Goal: Information Seeking & Learning: Learn about a topic

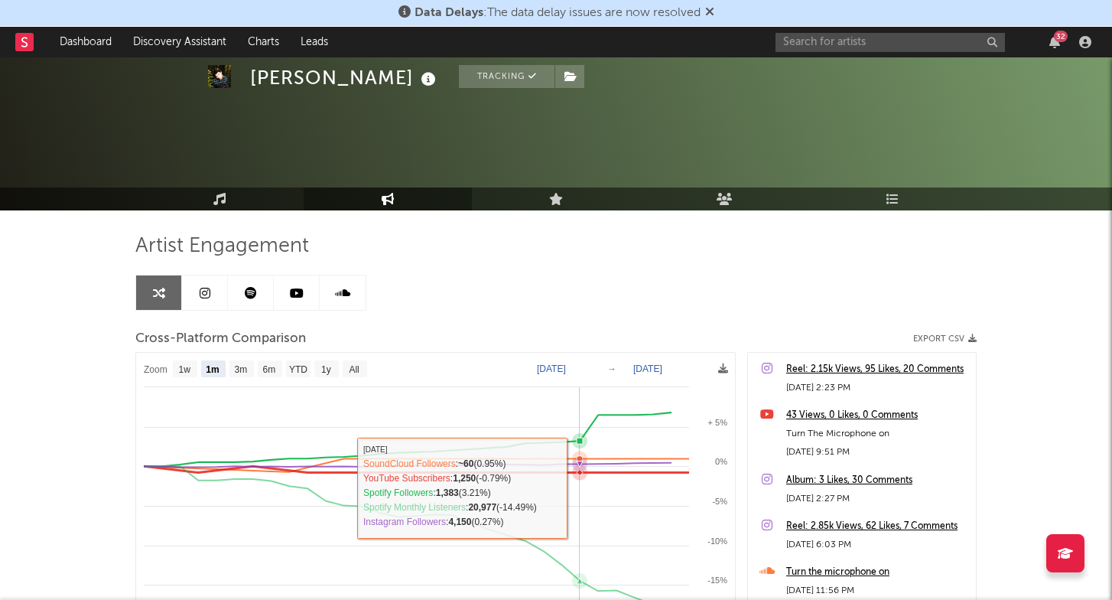
select select "1m"
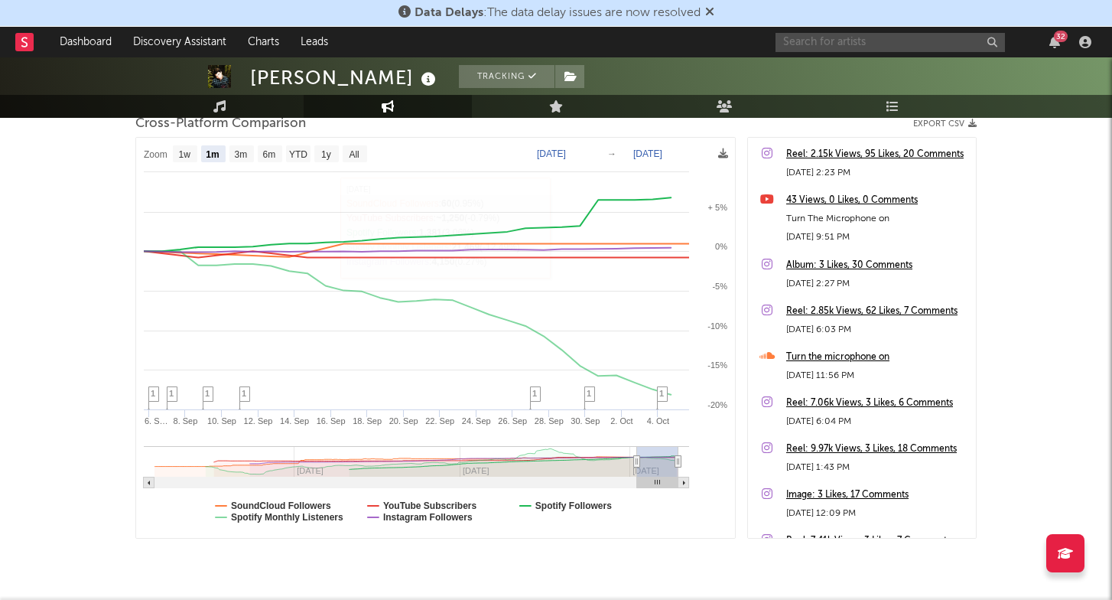
click at [808, 38] on input "text" at bounding box center [889, 42] width 229 height 19
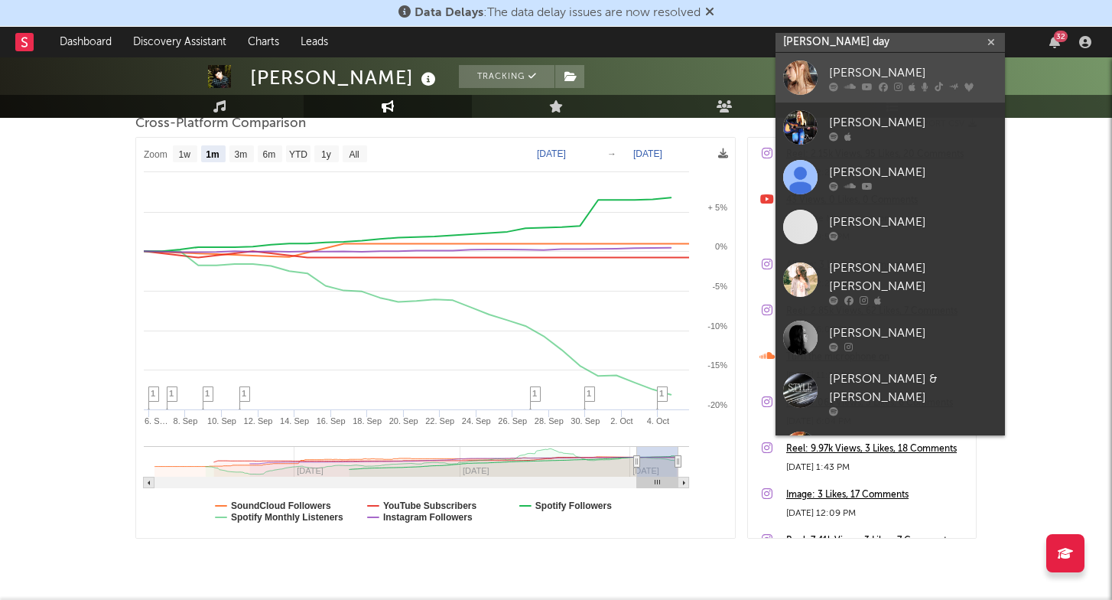
type input "Tiffany day"
click at [856, 81] on div "[PERSON_NAME]" at bounding box center [913, 72] width 168 height 18
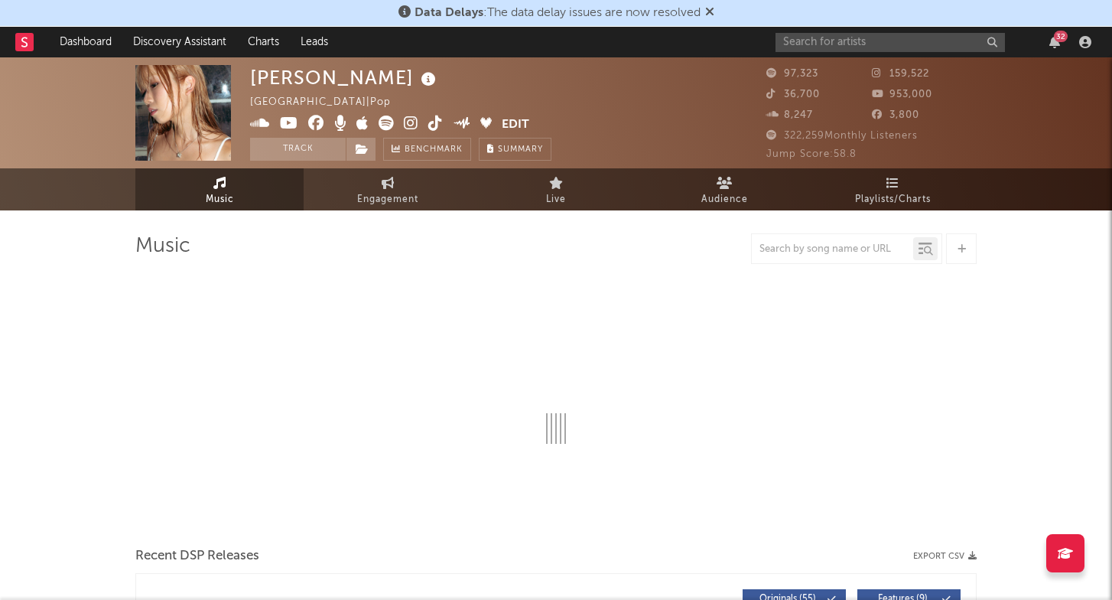
select select "6m"
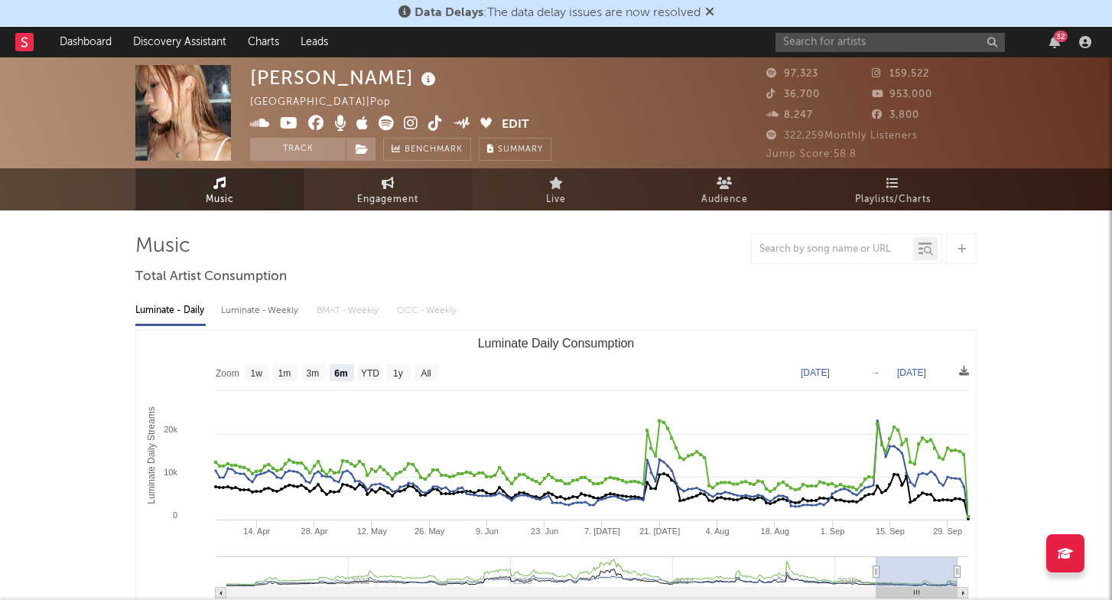
click at [409, 200] on span "Engagement" at bounding box center [387, 199] width 61 height 18
select select "1w"
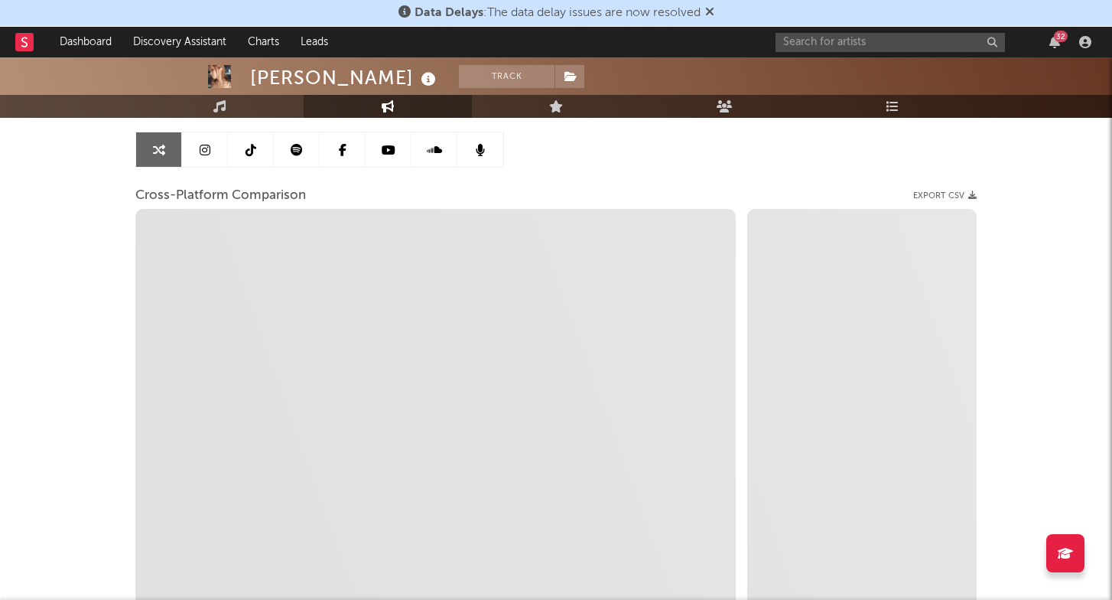
scroll to position [145, 0]
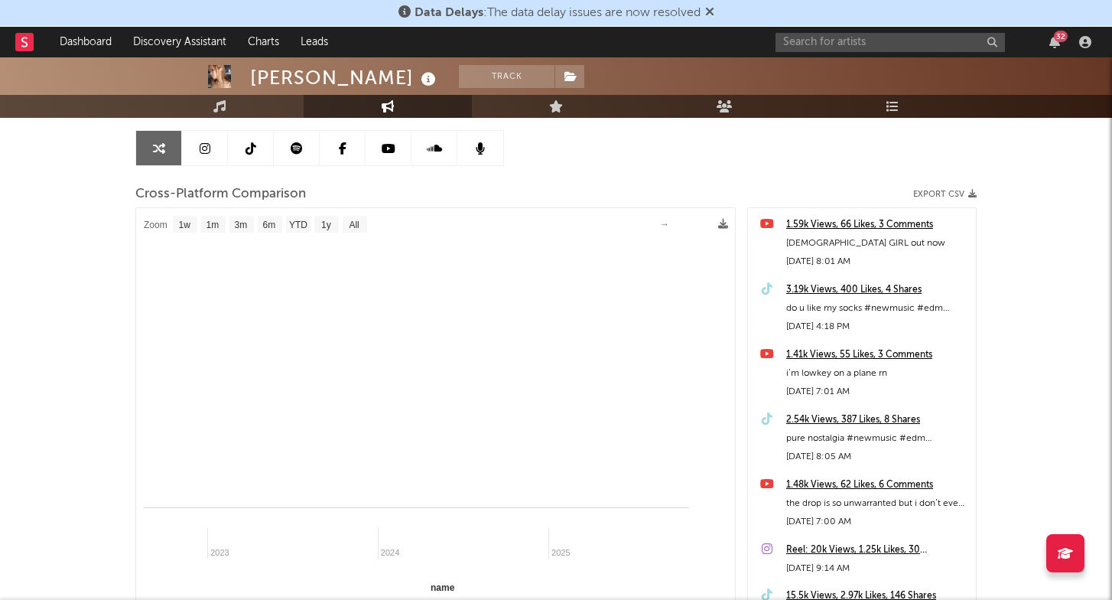
click at [206, 144] on icon at bounding box center [205, 148] width 11 height 12
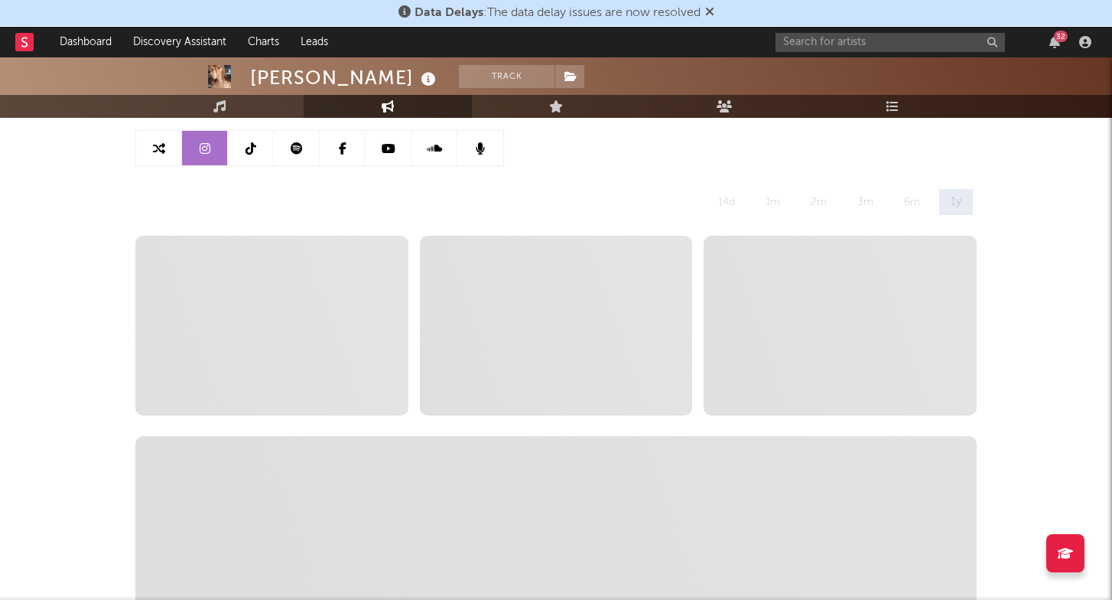
click at [155, 144] on icon at bounding box center [159, 148] width 12 height 12
select select "1m"
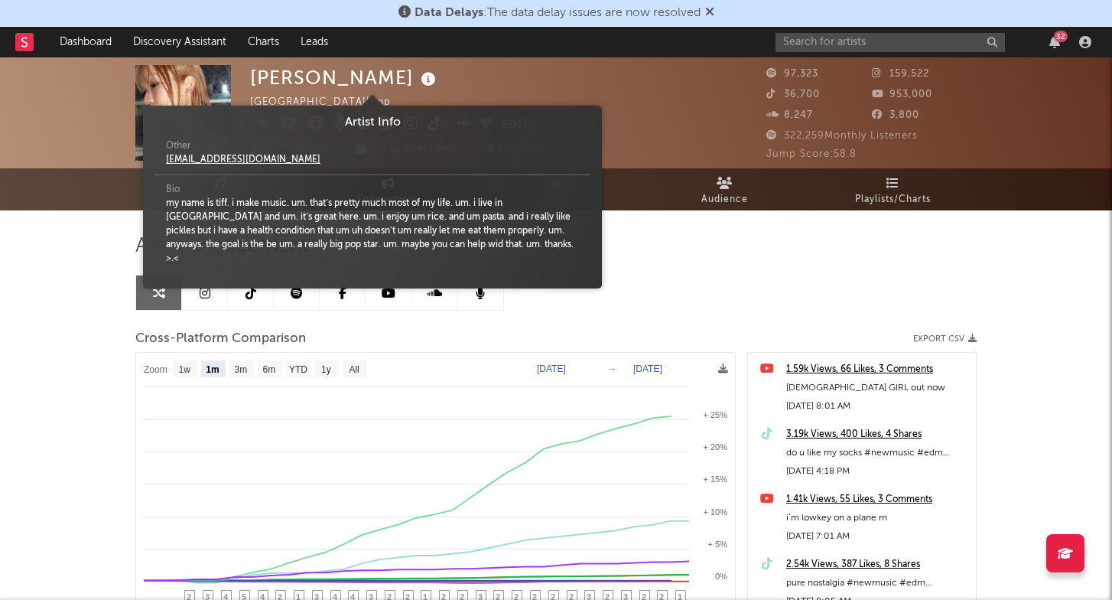
click at [418, 76] on icon at bounding box center [429, 79] width 22 height 21
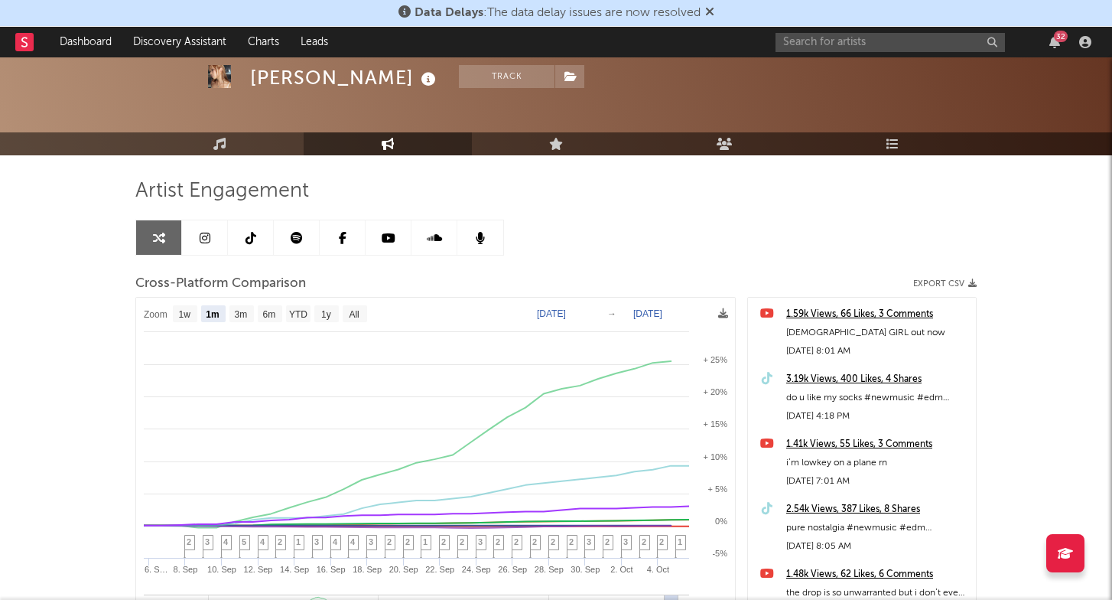
scroll to position [55, 0]
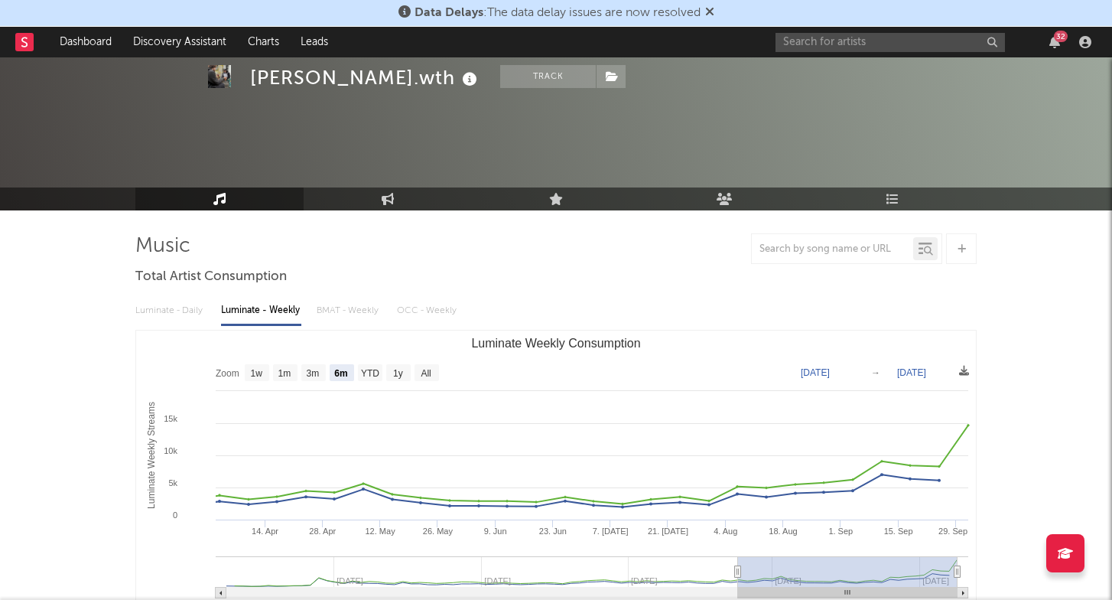
select select "6m"
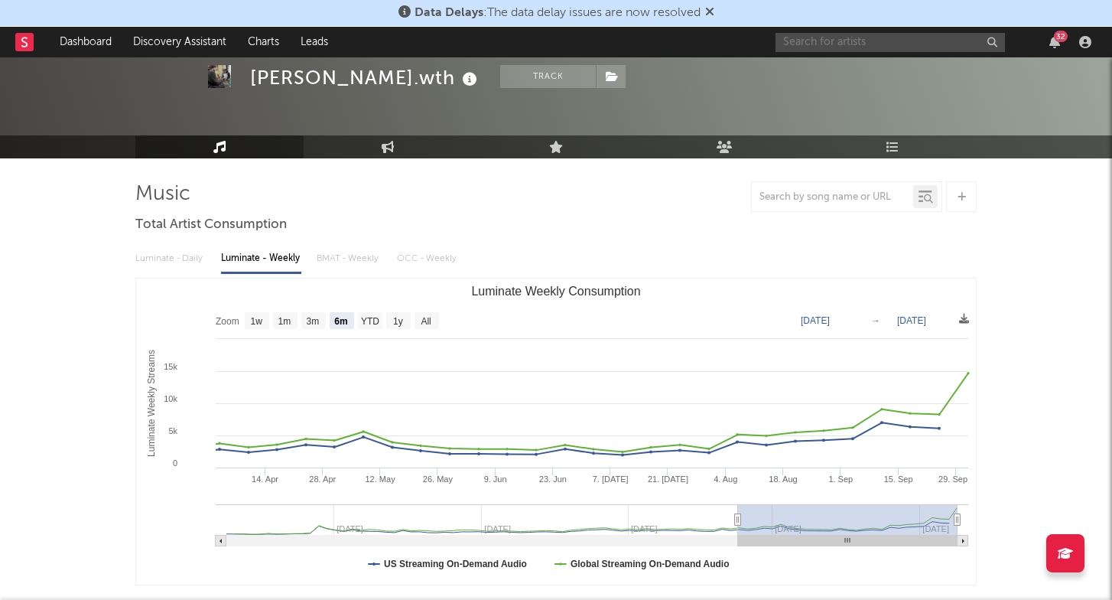
click at [821, 45] on input "text" at bounding box center [889, 42] width 229 height 19
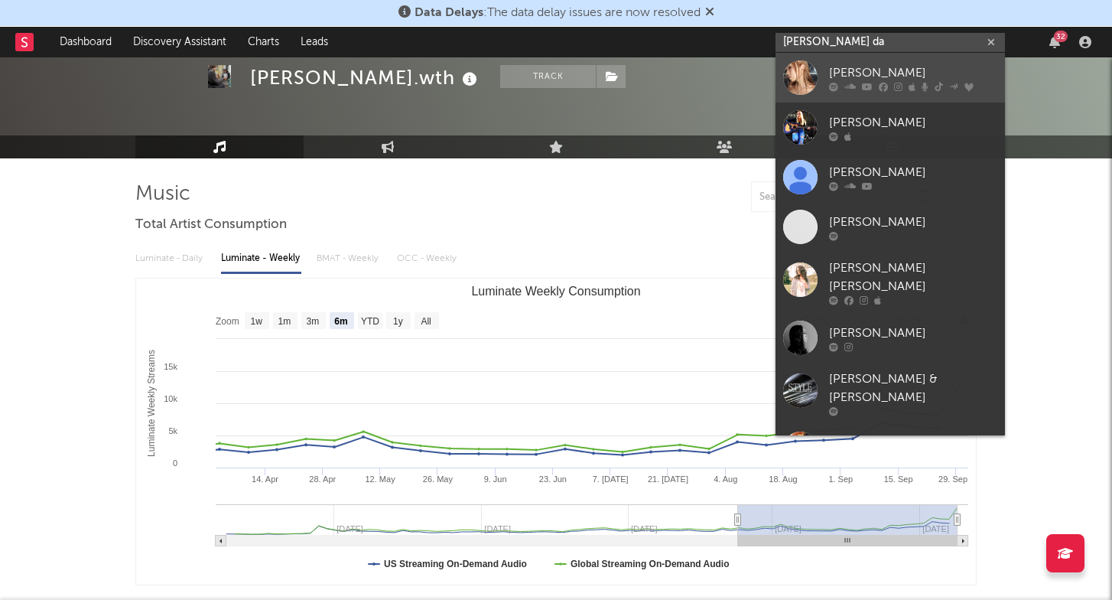
type input "[PERSON_NAME] da"
click at [879, 84] on icon at bounding box center [883, 86] width 9 height 9
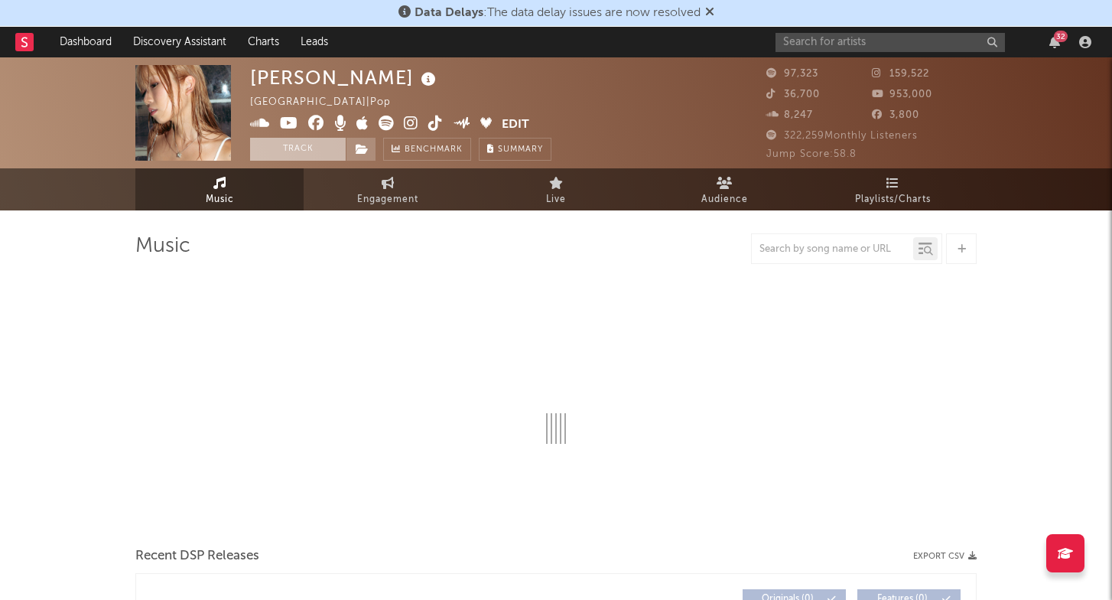
click at [326, 151] on button "Track" at bounding box center [298, 149] width 96 height 23
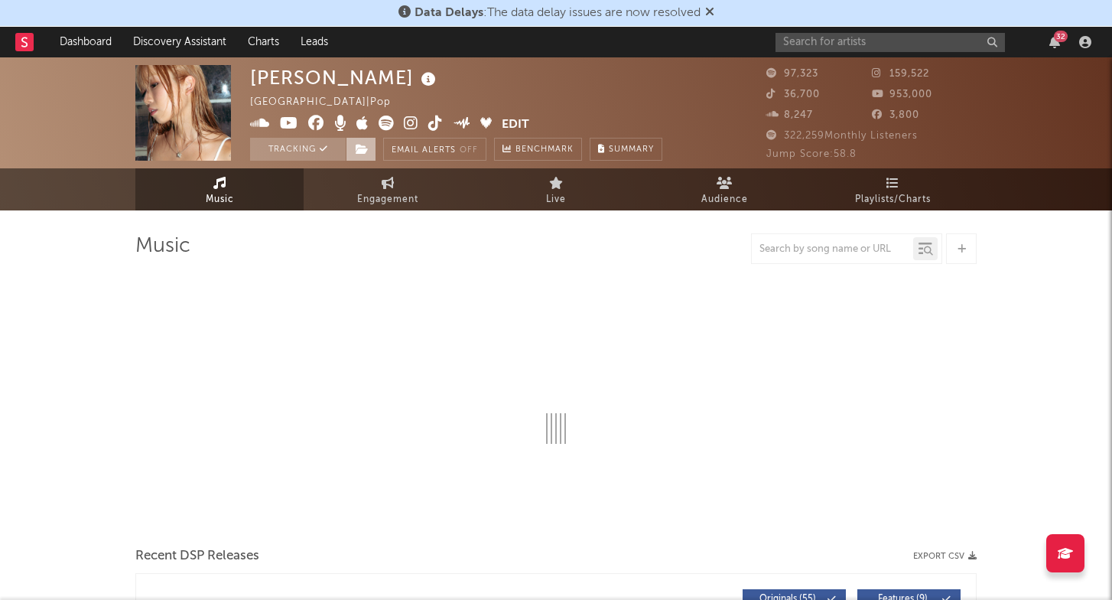
click at [369, 150] on span at bounding box center [361, 149] width 31 height 23
select select "6m"
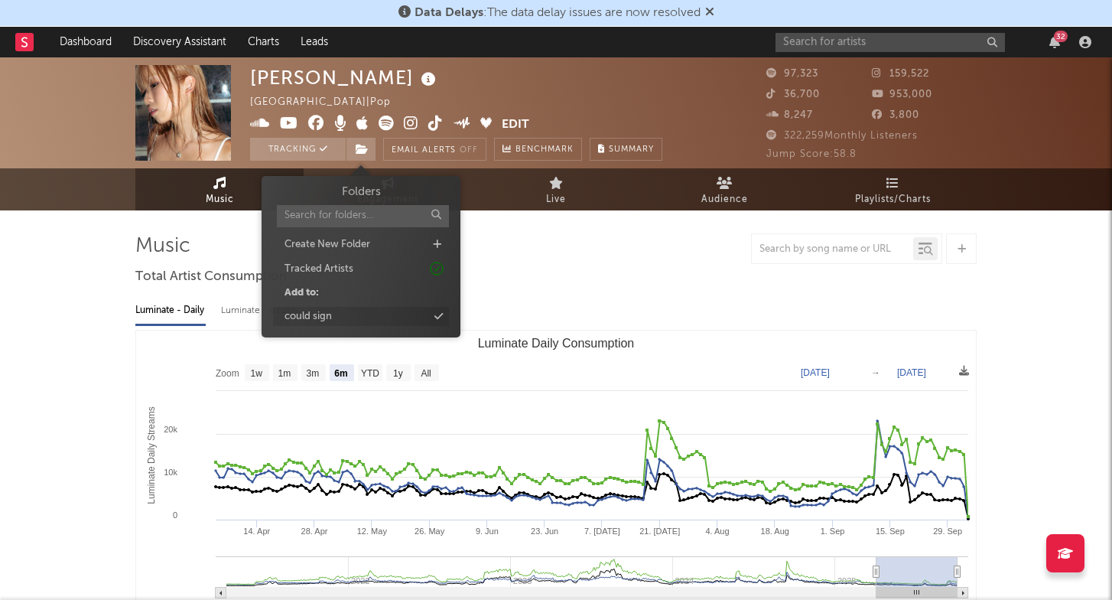
click at [361, 311] on div "could sign" at bounding box center [361, 317] width 176 height 20
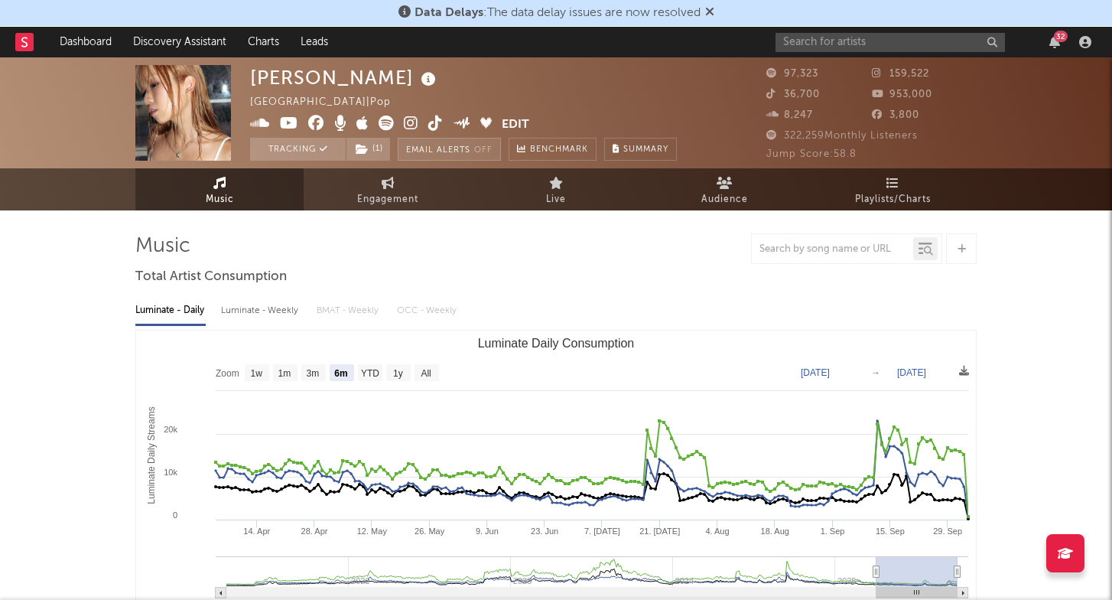
click at [476, 155] on button "Email Alerts Off" at bounding box center [449, 149] width 103 height 23
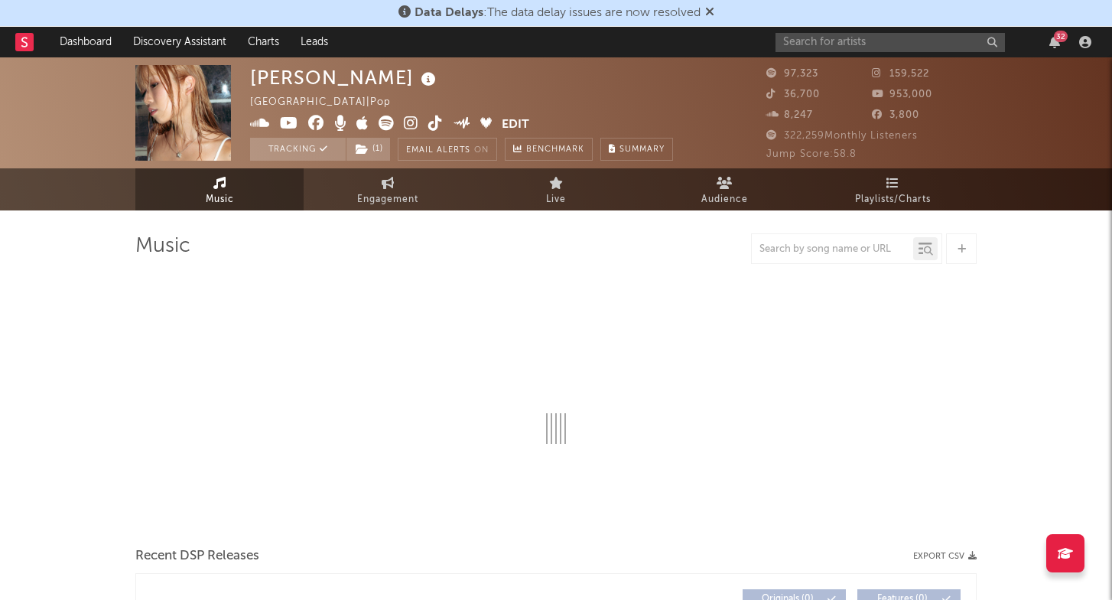
select select "6m"
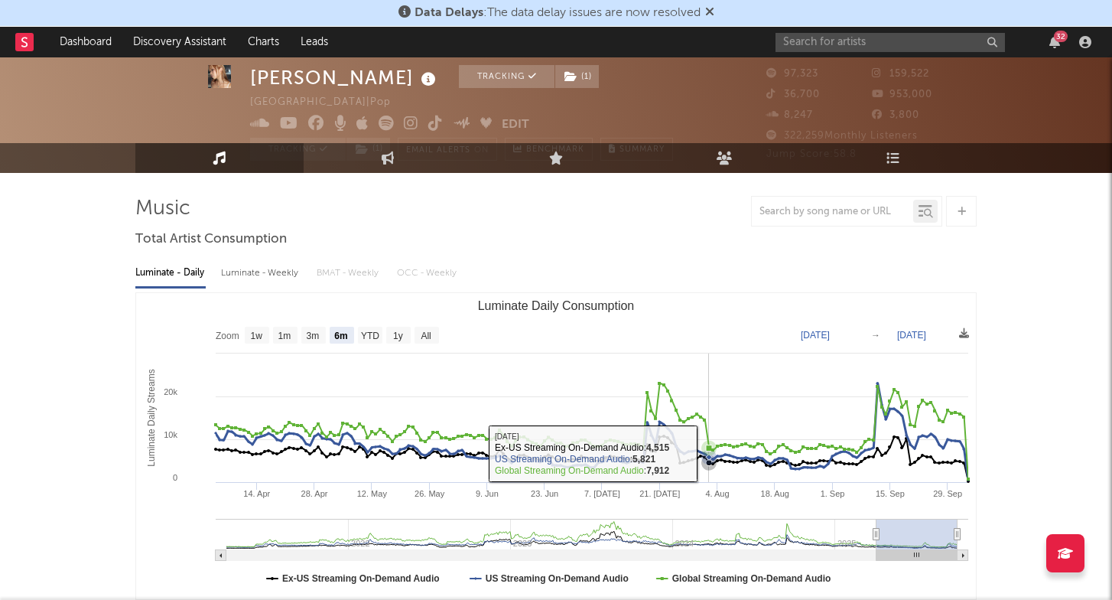
scroll to position [41, 0]
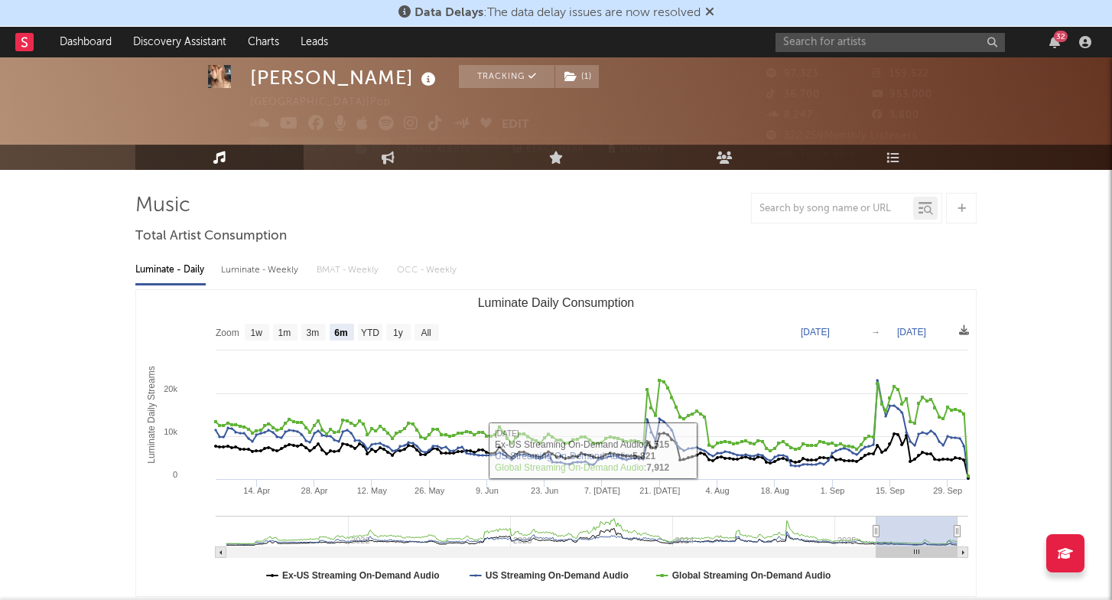
click at [278, 275] on div "Luminate - Weekly" at bounding box center [261, 270] width 80 height 26
select select "6m"
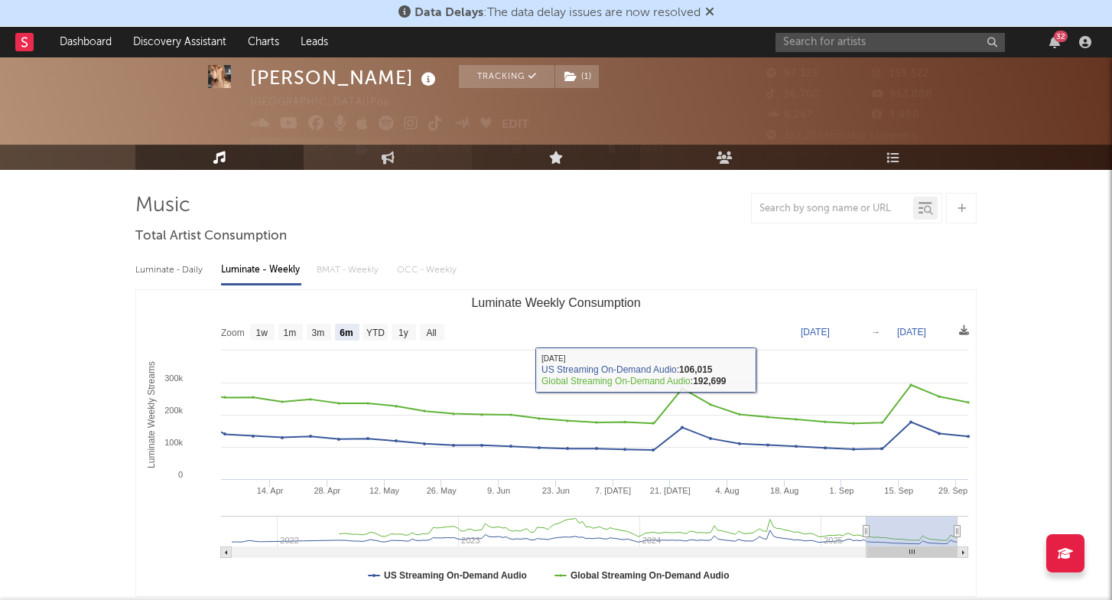
click at [572, 169] on link "Live" at bounding box center [556, 157] width 168 height 25
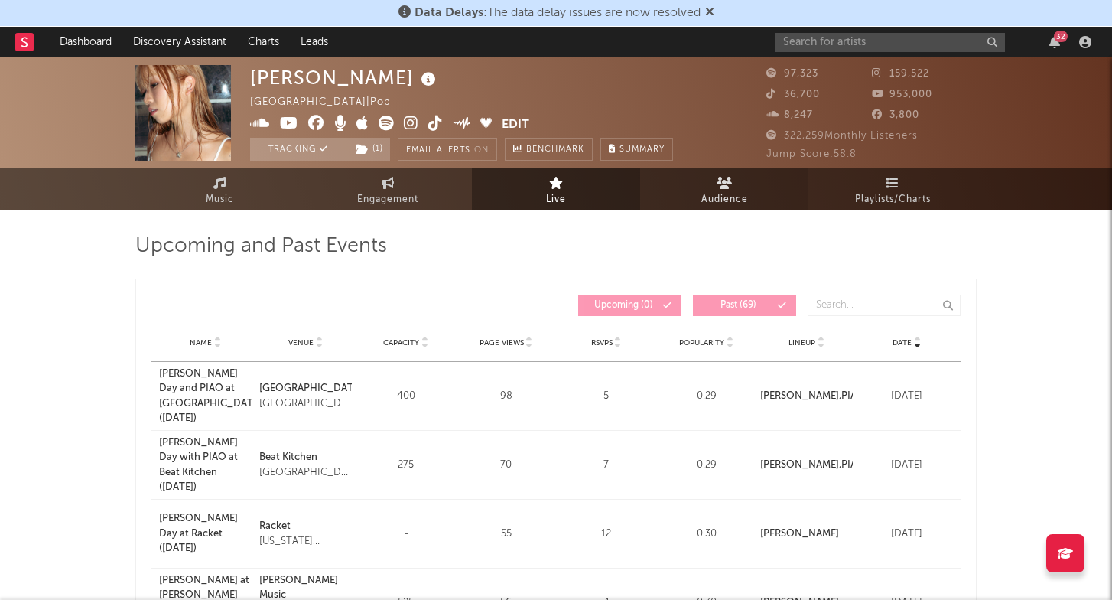
click at [748, 188] on link "Audience" at bounding box center [724, 189] width 168 height 42
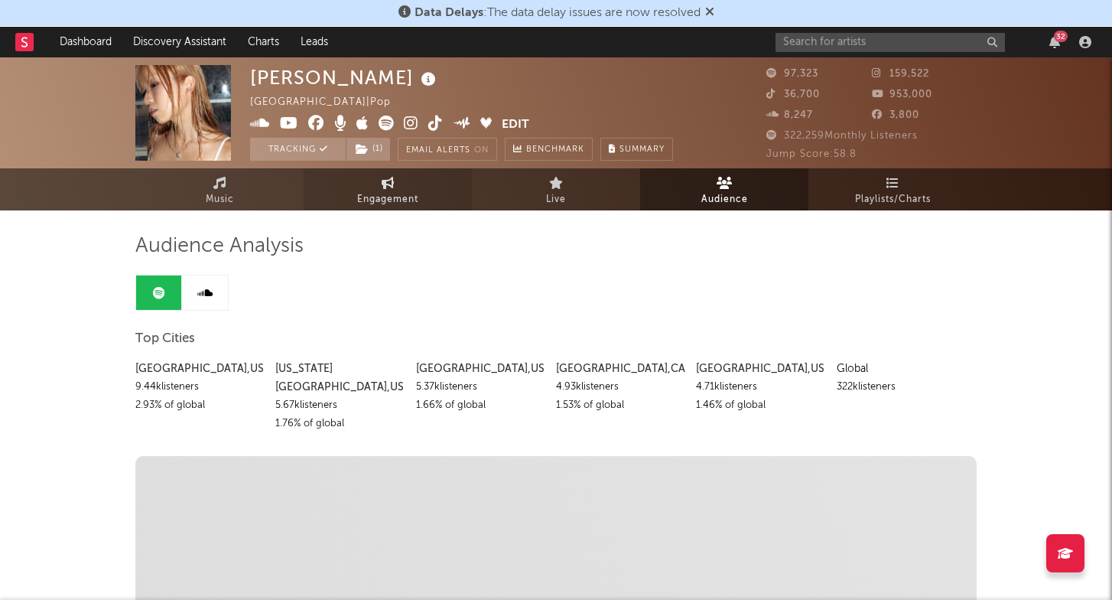
click at [396, 188] on link "Engagement" at bounding box center [388, 189] width 168 height 42
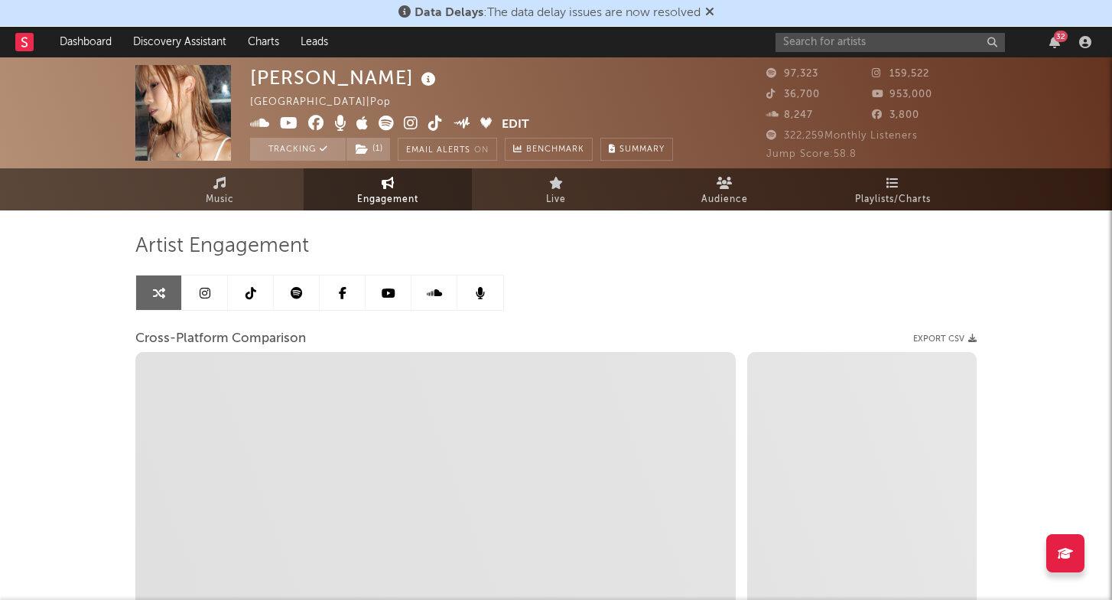
select select "1w"
select select "1m"
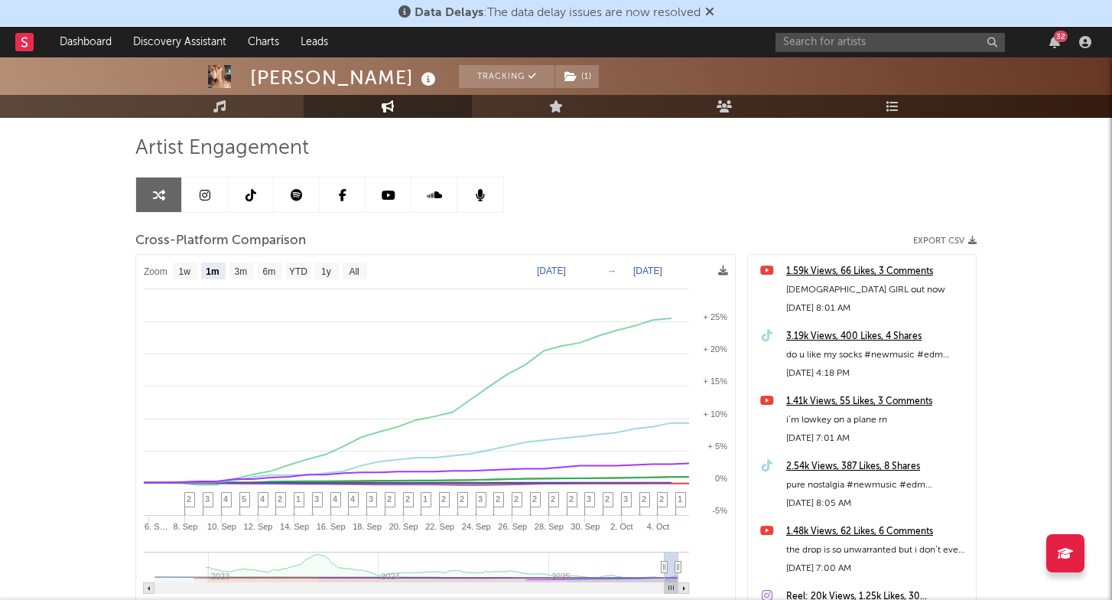
scroll to position [99, 0]
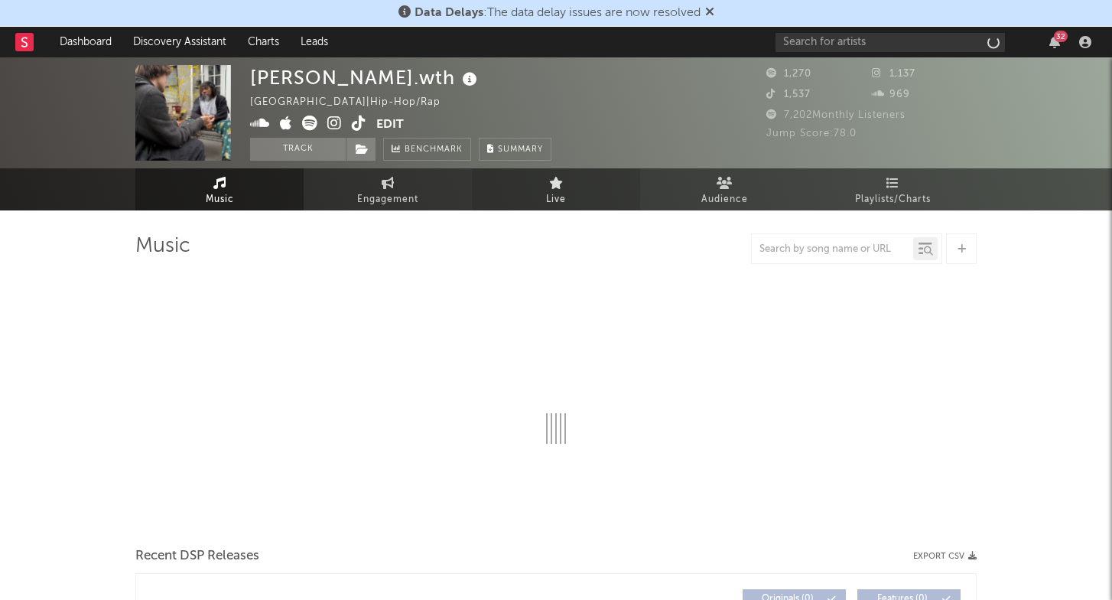
select select "6m"
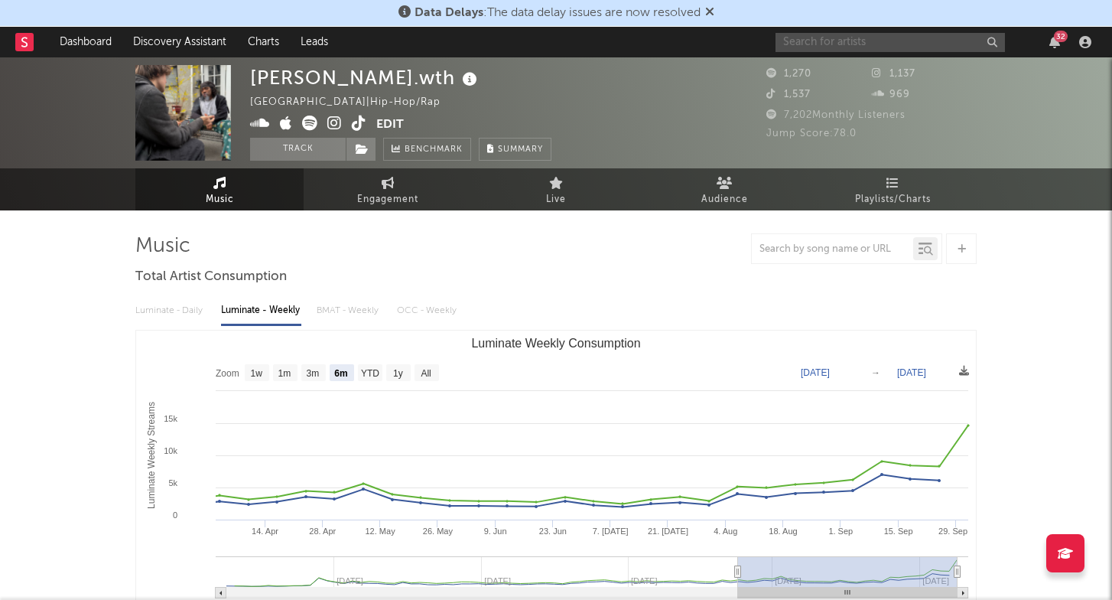
click at [934, 49] on input "text" at bounding box center [889, 42] width 229 height 19
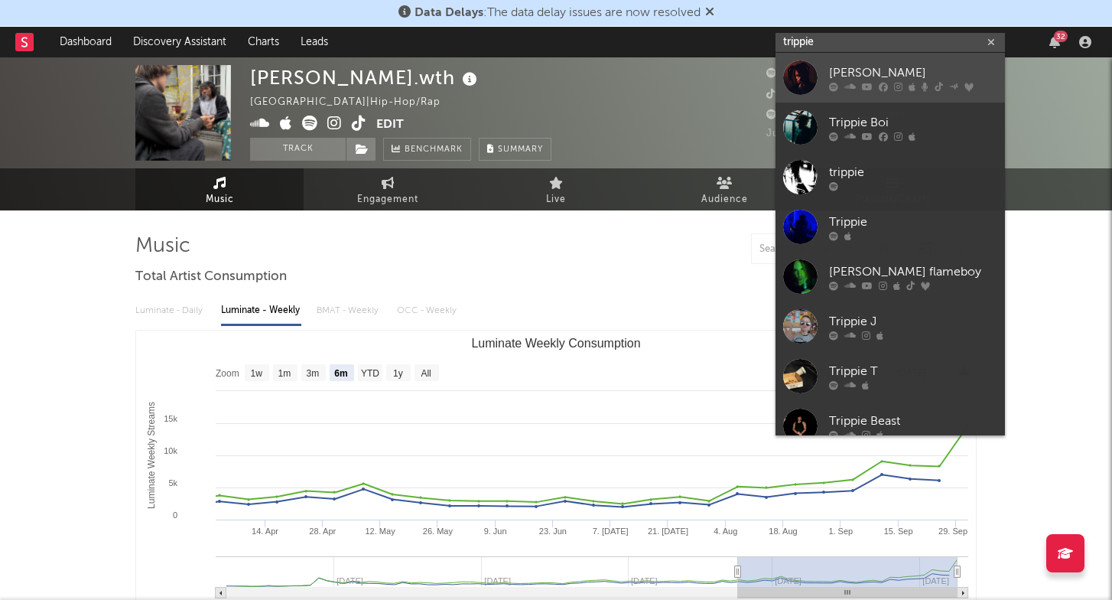
type input "trippie"
click at [894, 92] on link "Trippie Redd" at bounding box center [889, 78] width 229 height 50
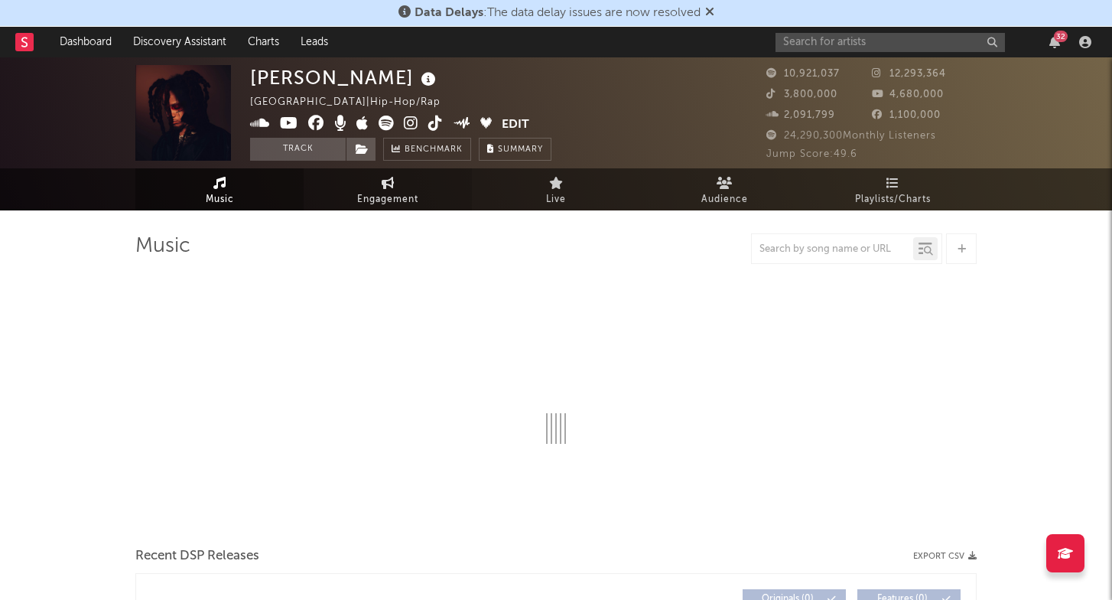
select select "6m"
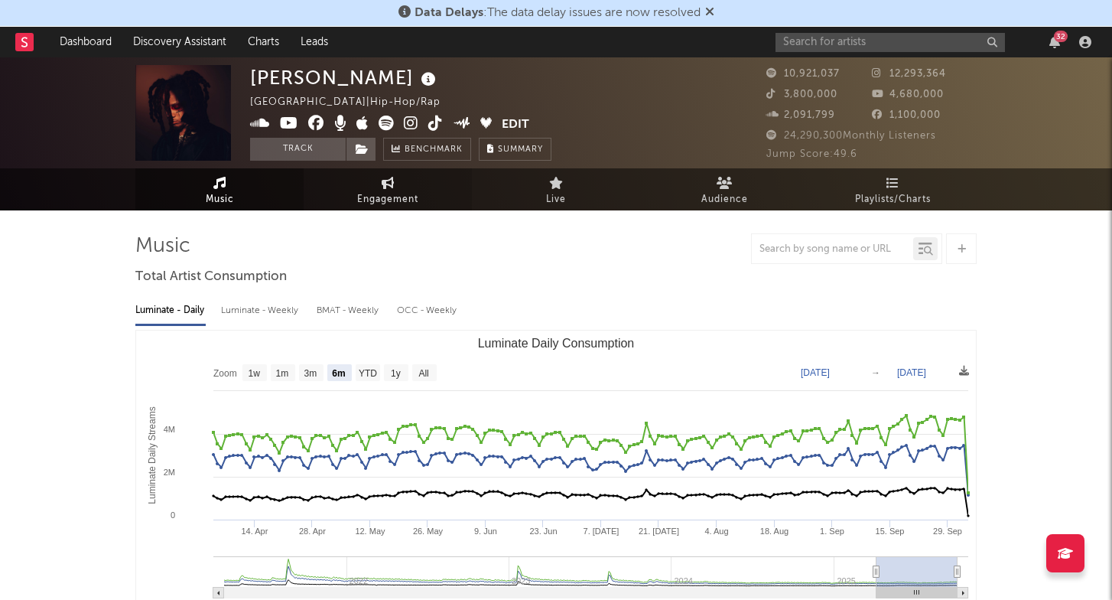
click at [394, 199] on span "Engagement" at bounding box center [387, 199] width 61 height 18
select select "1w"
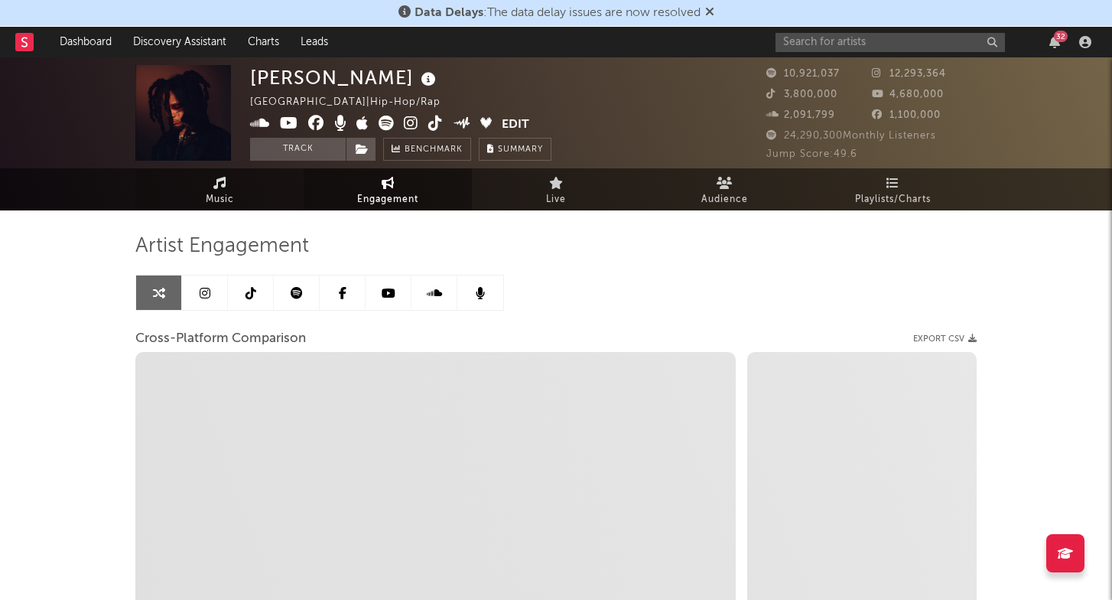
click at [262, 192] on link "Music" at bounding box center [219, 189] width 168 height 42
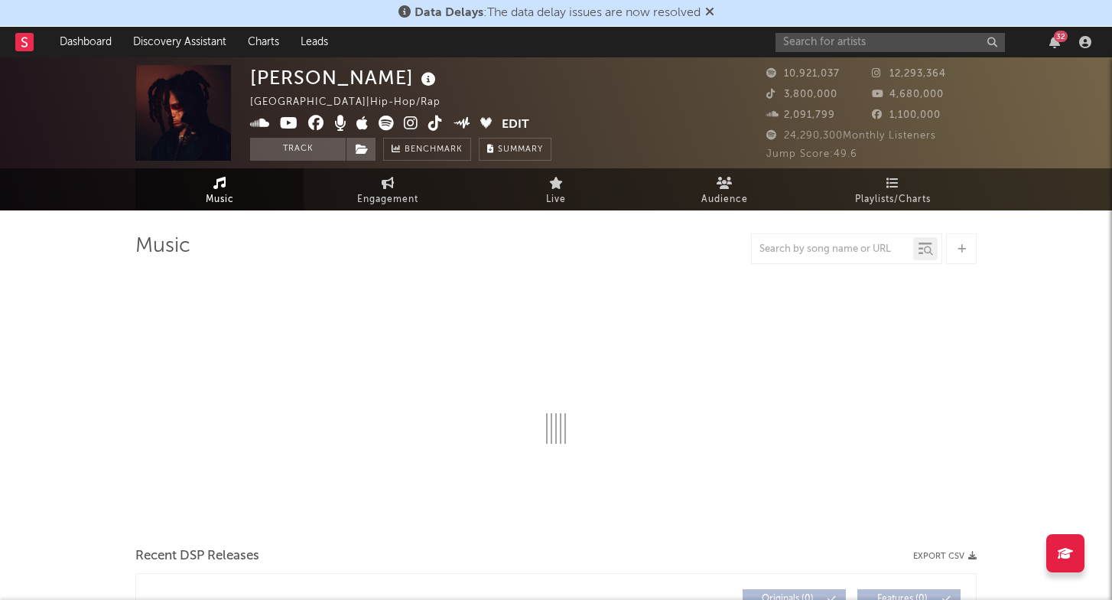
select select "6m"
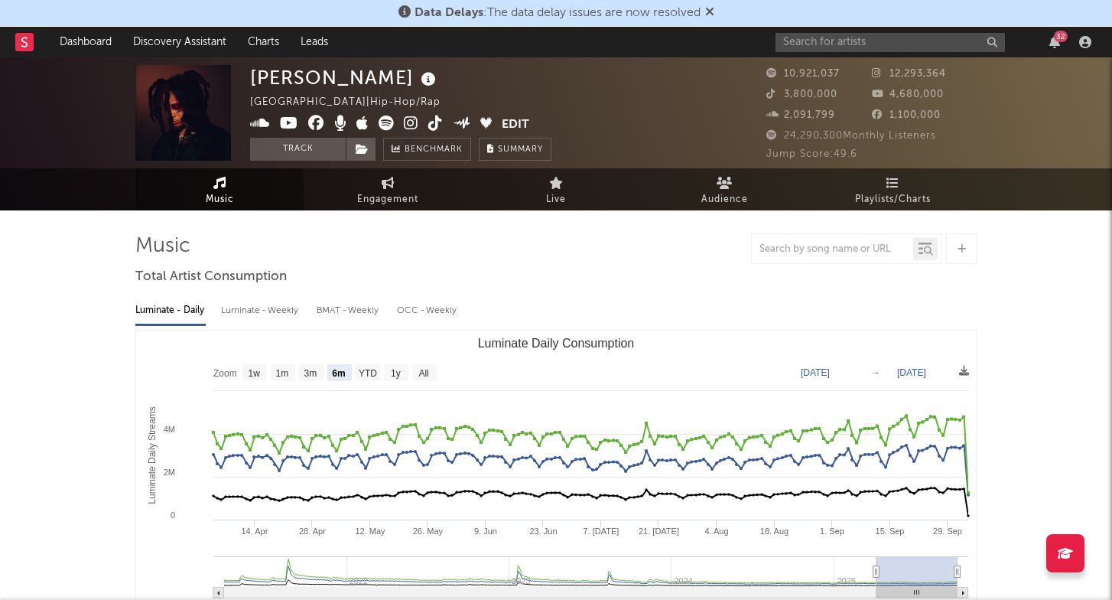
click at [278, 311] on div "Luminate - Weekly" at bounding box center [261, 310] width 80 height 26
select select "6m"
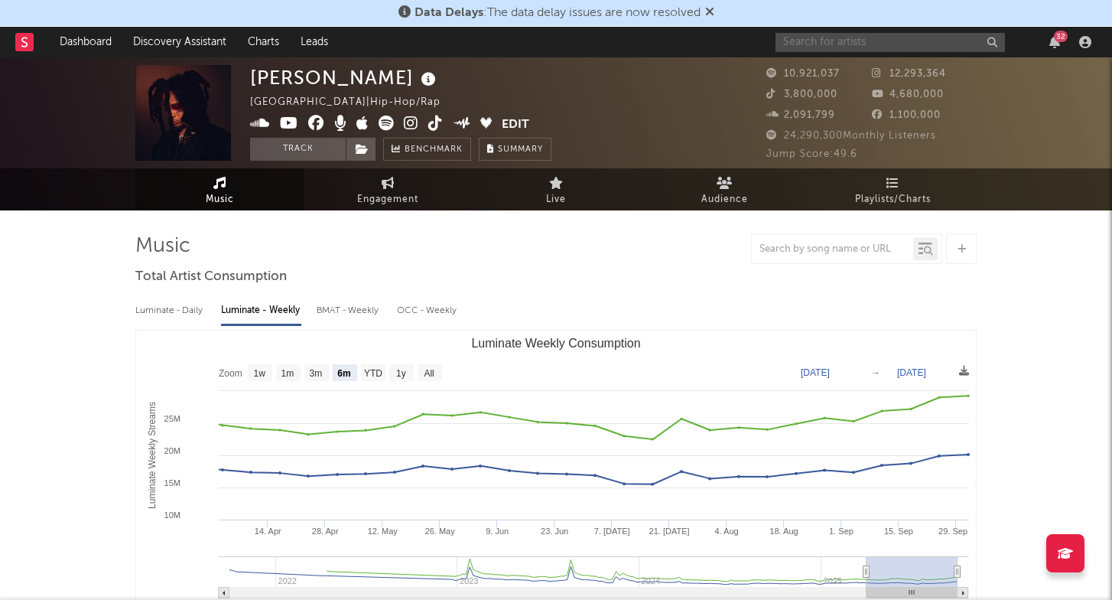
click at [938, 48] on input "text" at bounding box center [889, 42] width 229 height 19
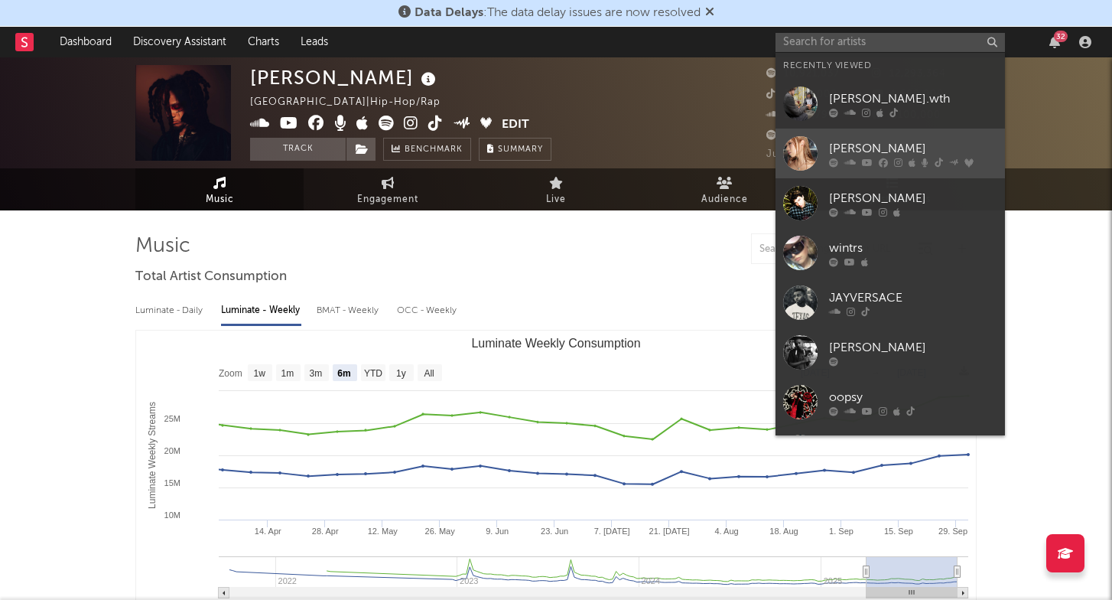
click at [913, 161] on icon at bounding box center [911, 162] width 7 height 9
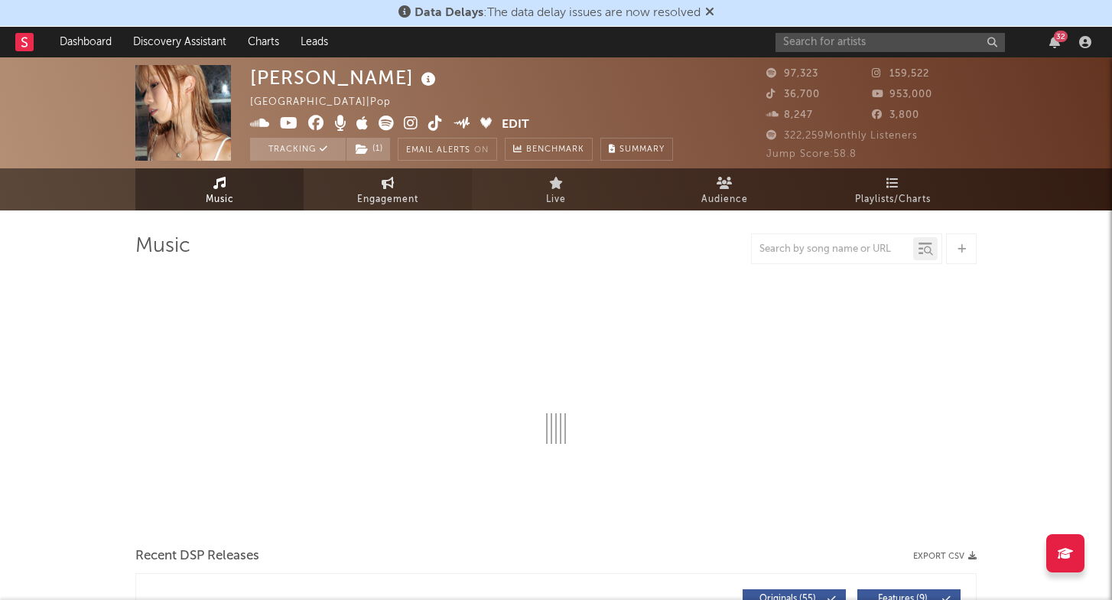
select select "6m"
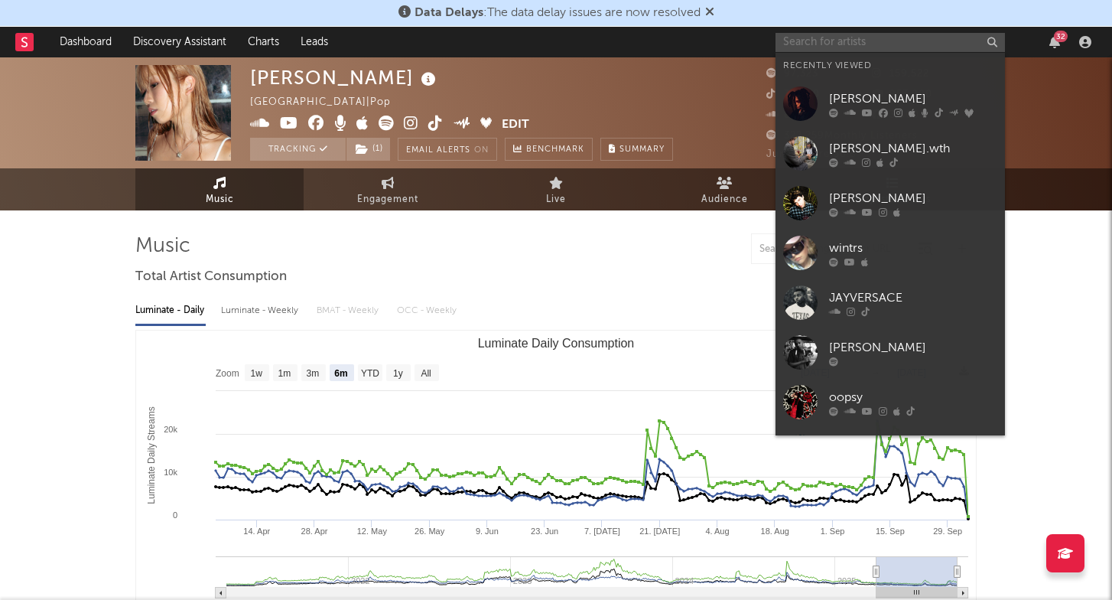
click at [820, 46] on input "text" at bounding box center [889, 42] width 229 height 19
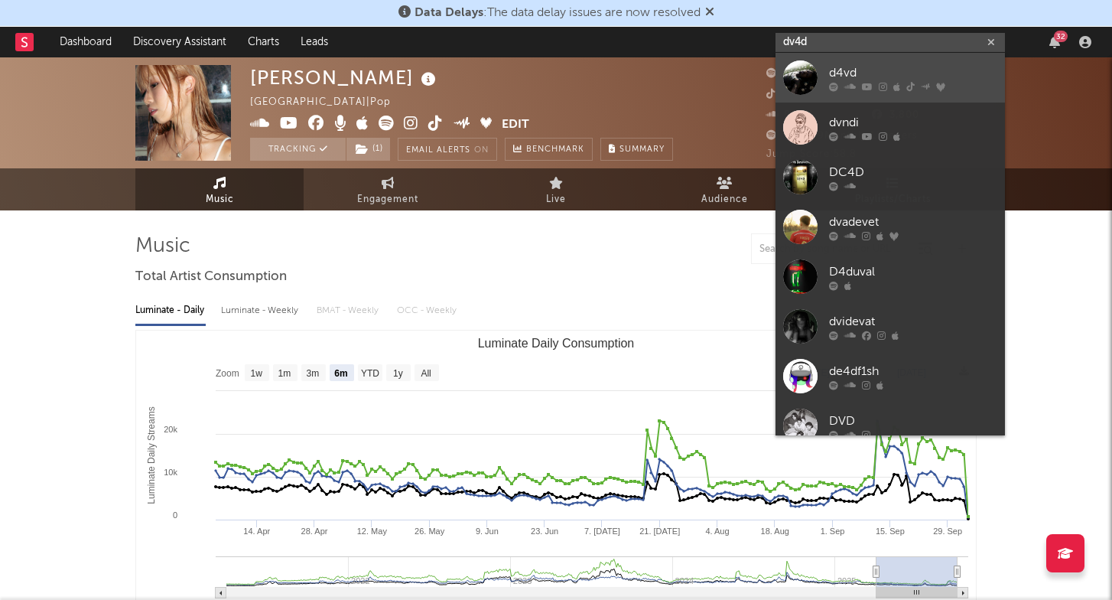
type input "dv4d"
click at [844, 82] on icon at bounding box center [849, 86] width 11 height 9
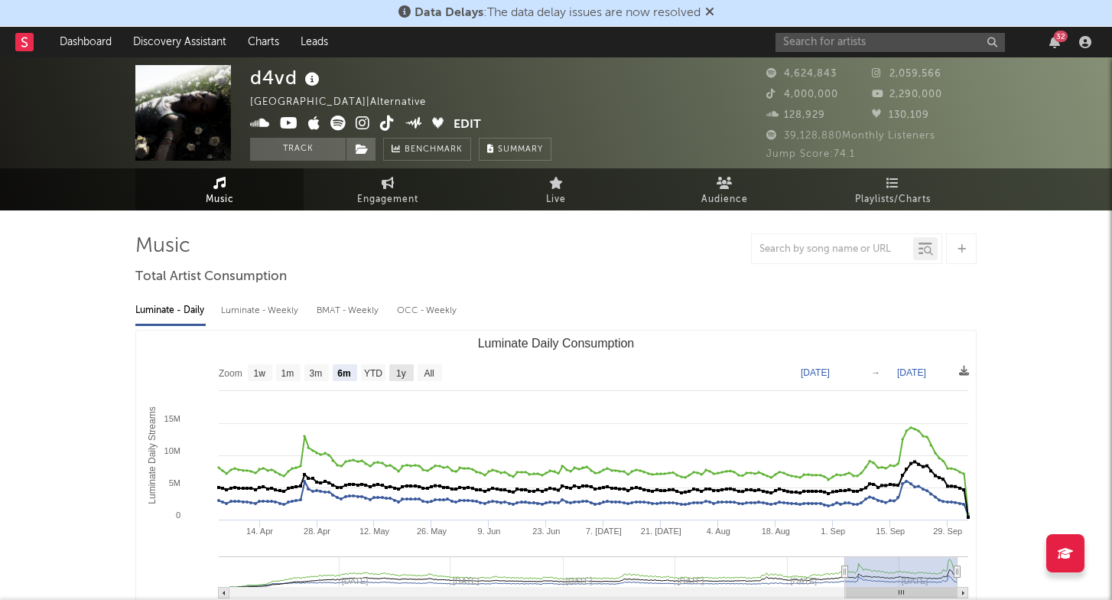
click at [400, 372] on text "1y" at bounding box center [401, 373] width 10 height 11
select select "1y"
type input "2024-10-04"
